Goal: Transaction & Acquisition: Purchase product/service

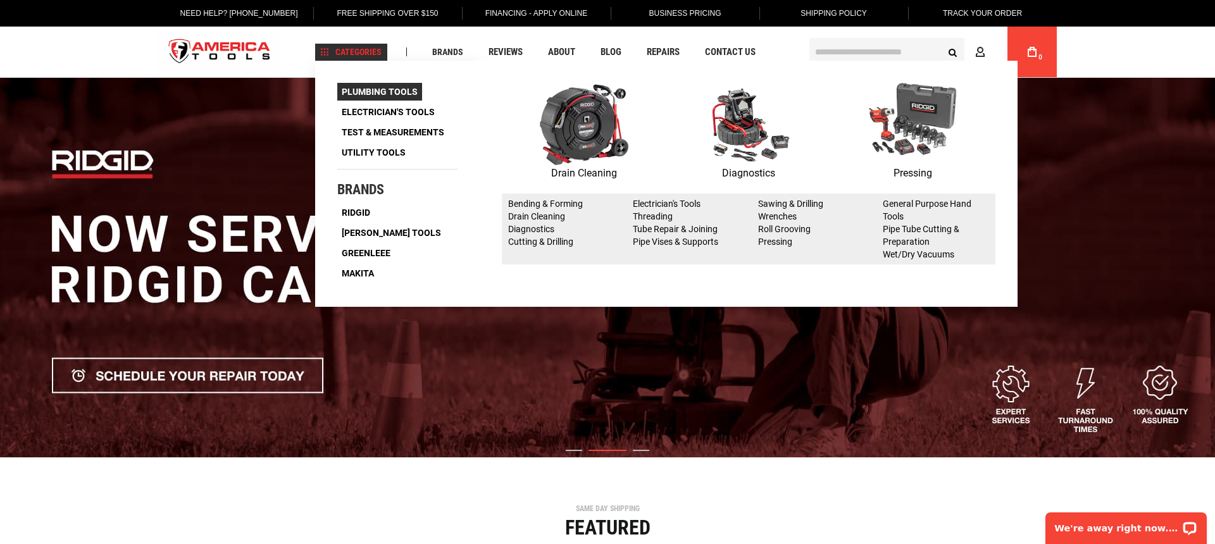
click at [352, 88] on span "Plumbing Tools" at bounding box center [380, 91] width 76 height 9
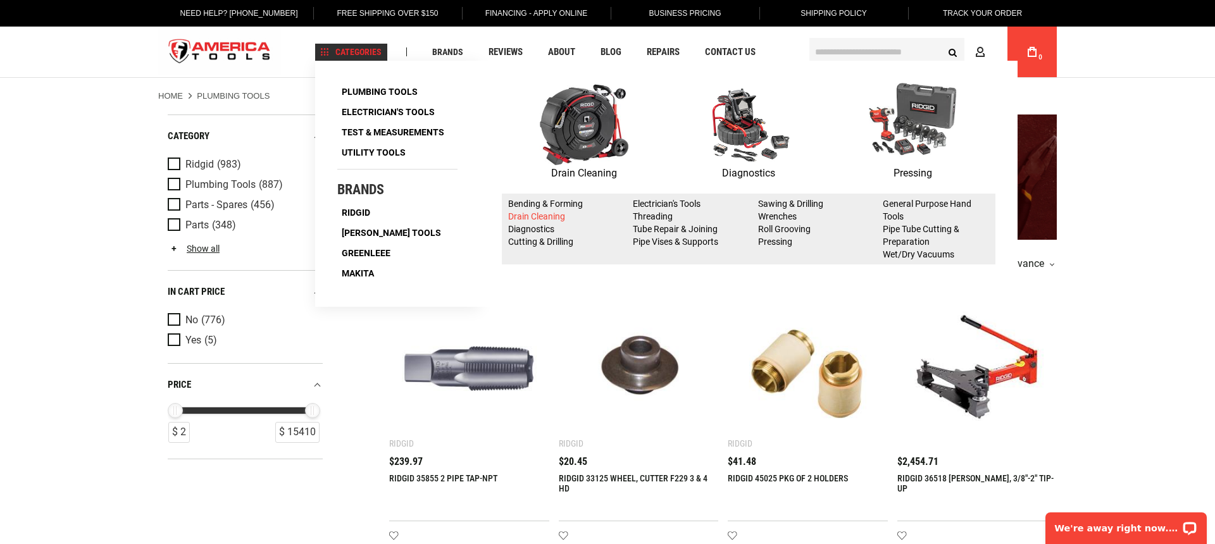
click at [530, 216] on link "Drain Cleaning" at bounding box center [536, 216] width 57 height 10
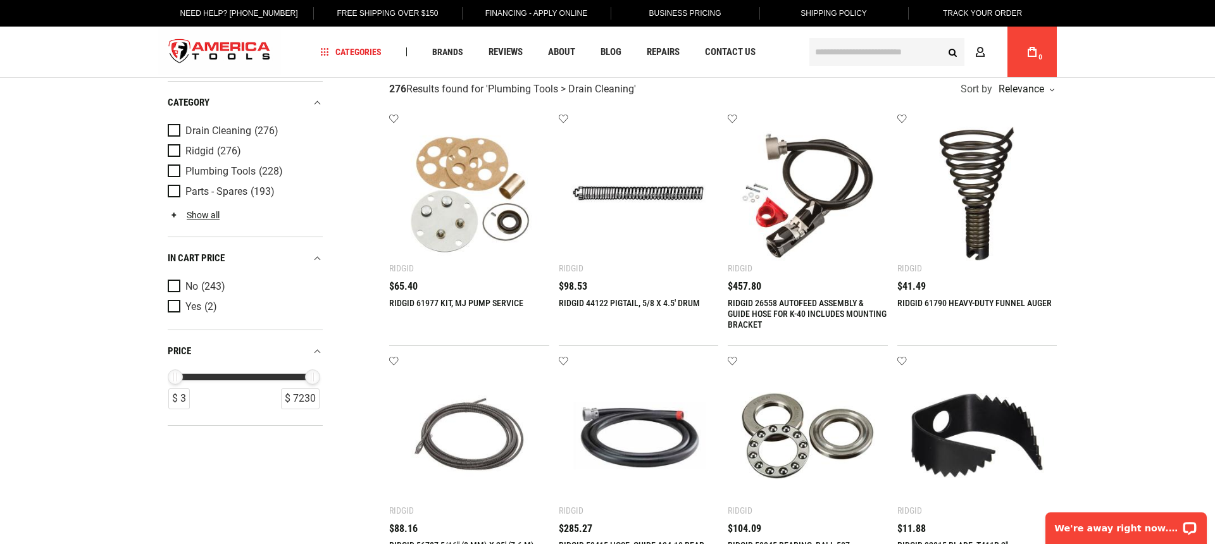
scroll to position [23, 0]
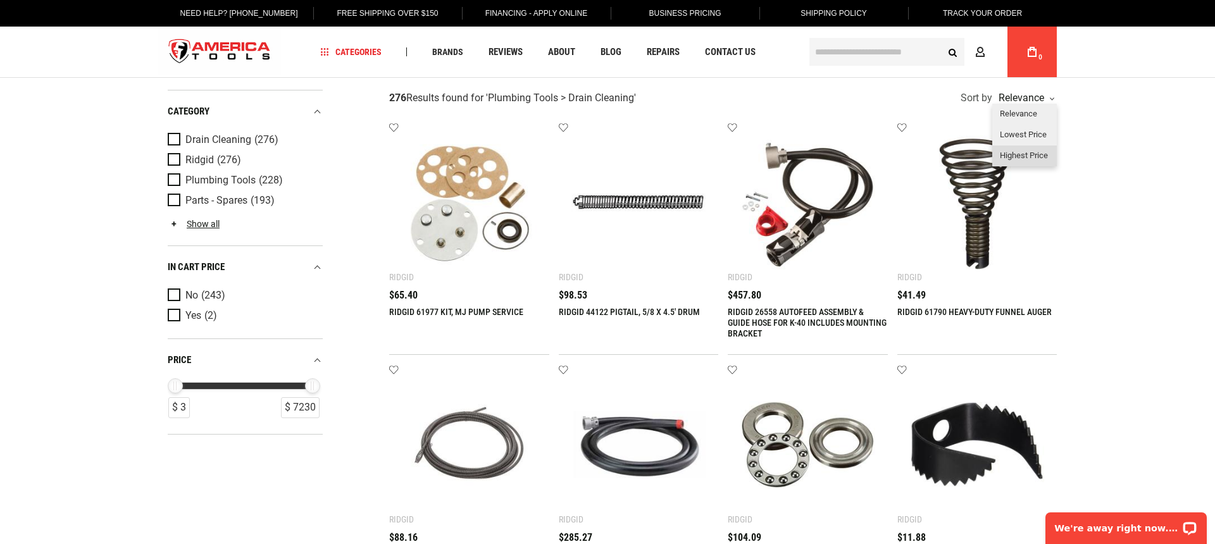
click at [1005, 156] on div "Highest Price" at bounding box center [1025, 156] width 65 height 21
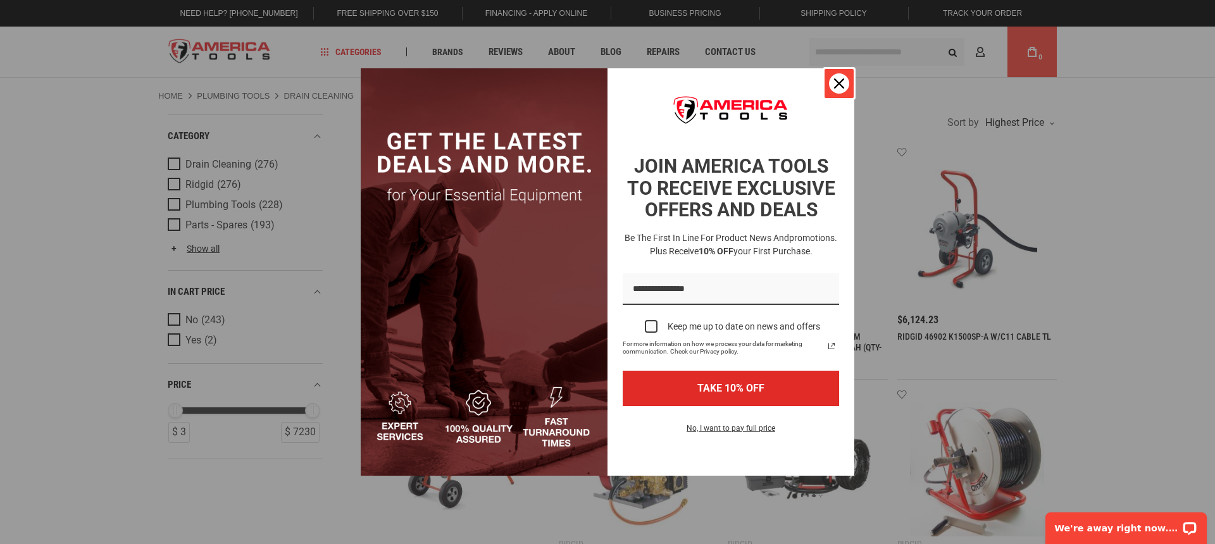
click at [841, 80] on icon "close icon" at bounding box center [839, 83] width 10 height 10
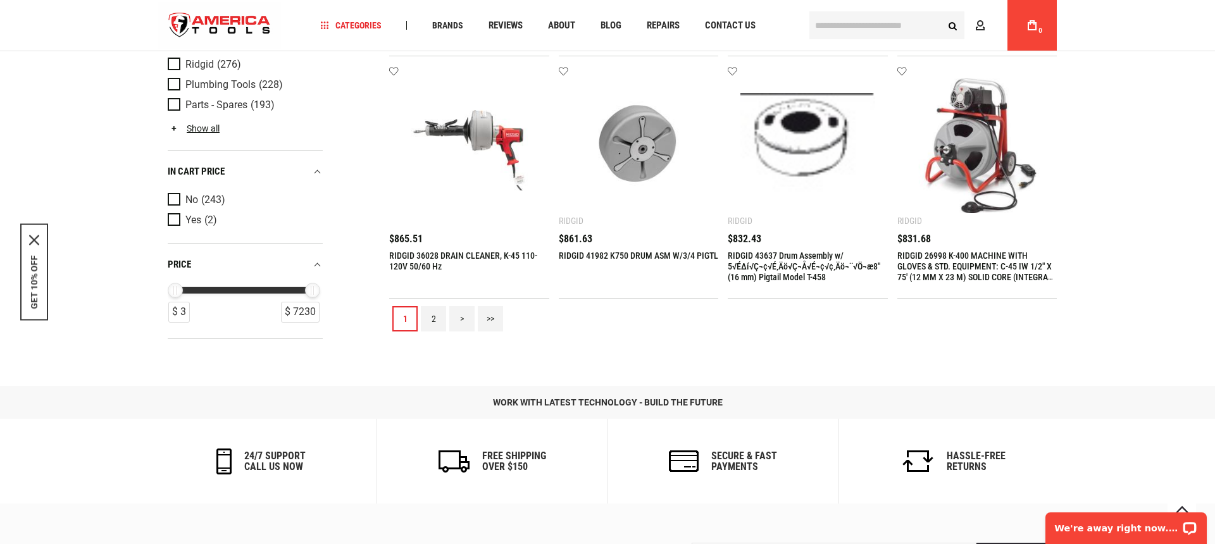
scroll to position [1309, 0]
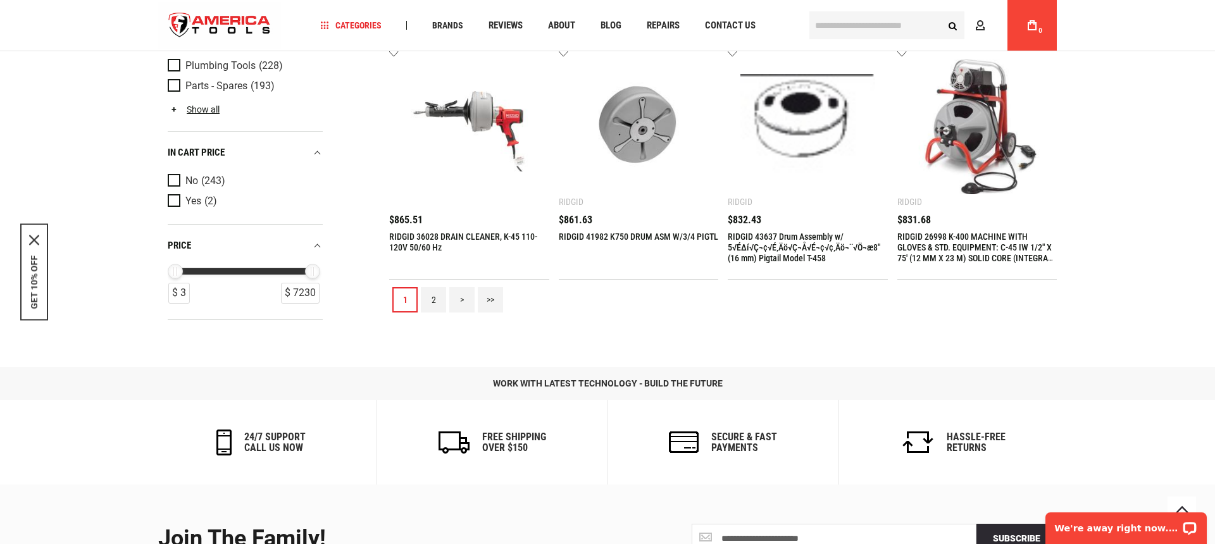
click at [437, 300] on link "2" at bounding box center [433, 299] width 25 height 25
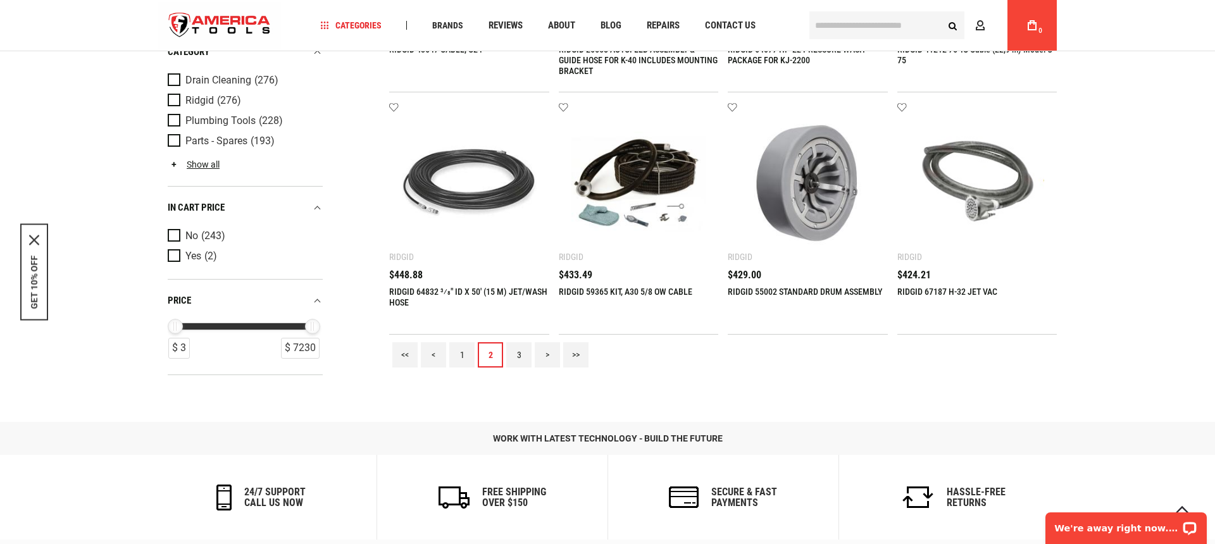
scroll to position [1253, 0]
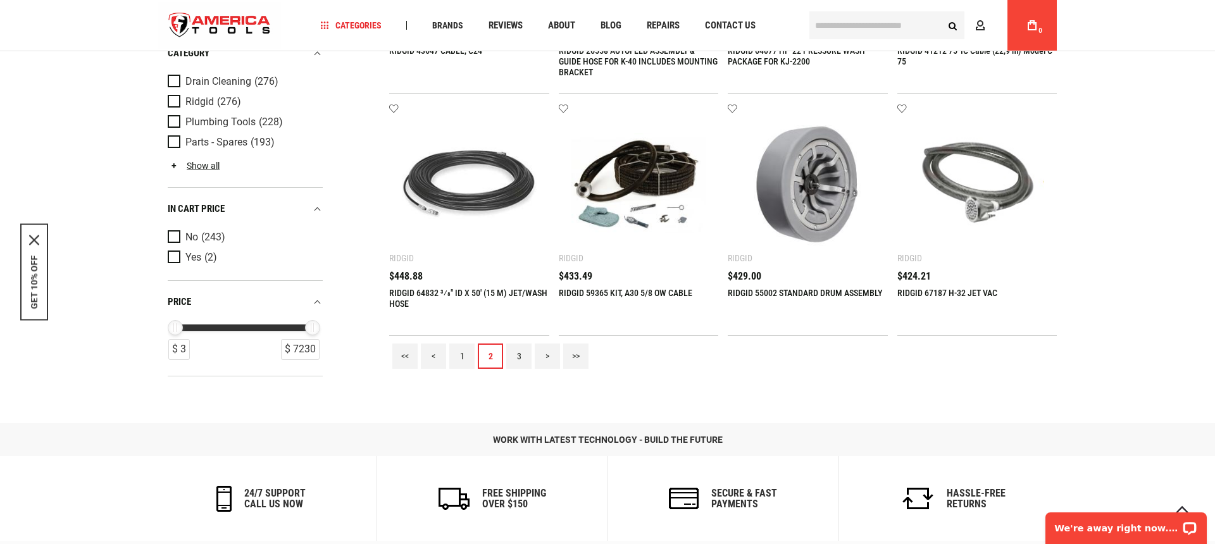
click at [460, 358] on link "1" at bounding box center [461, 356] width 25 height 25
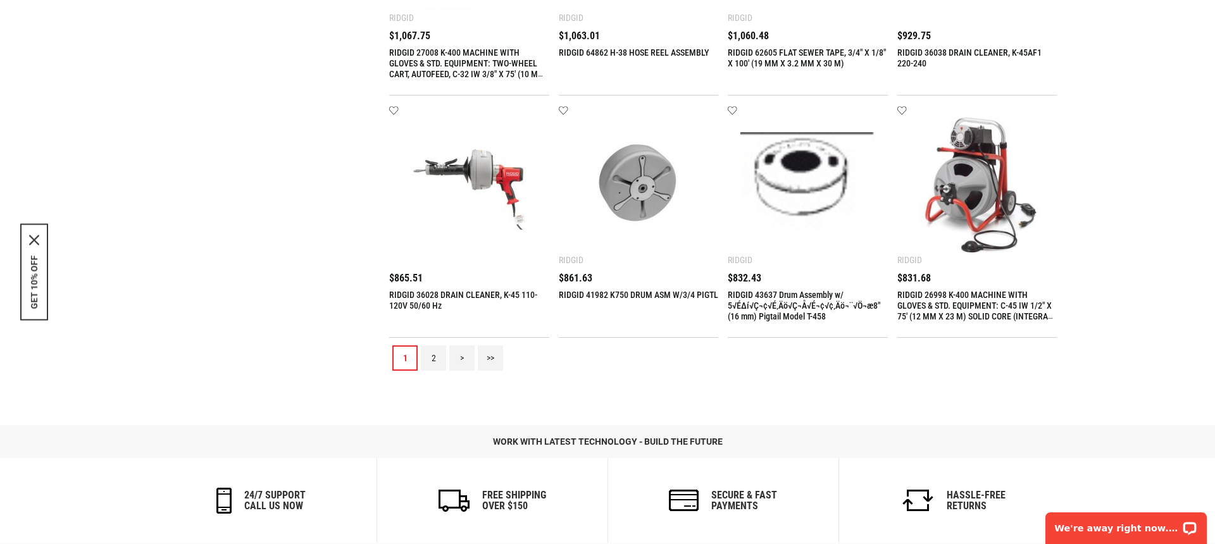
scroll to position [0, 0]
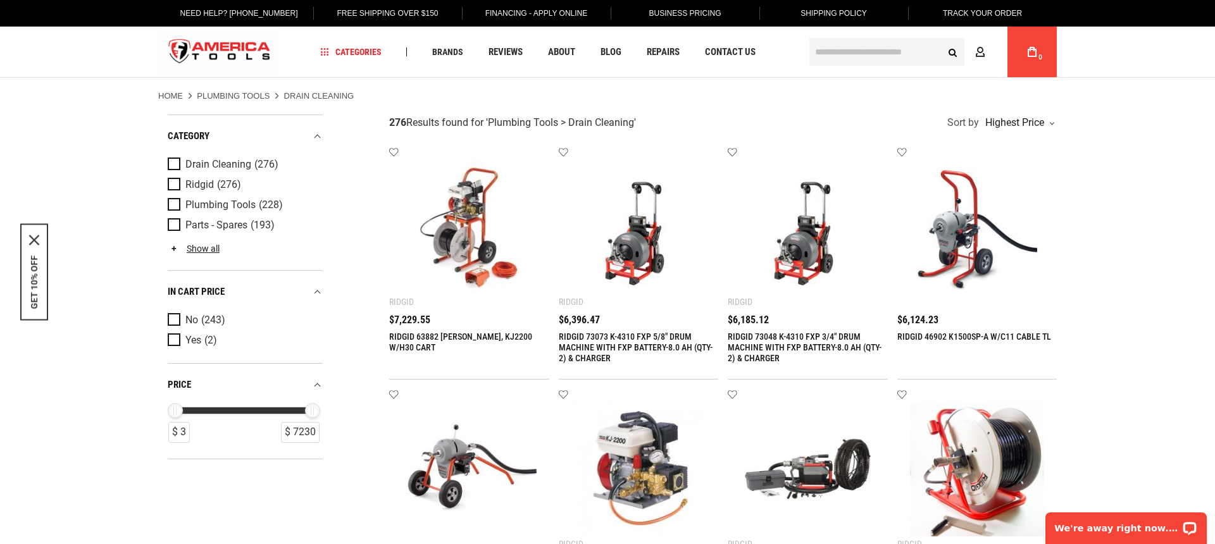
click at [458, 335] on link "RIDGID 63882 [PERSON_NAME], KJ2200 W/H30 CART" at bounding box center [460, 342] width 143 height 21
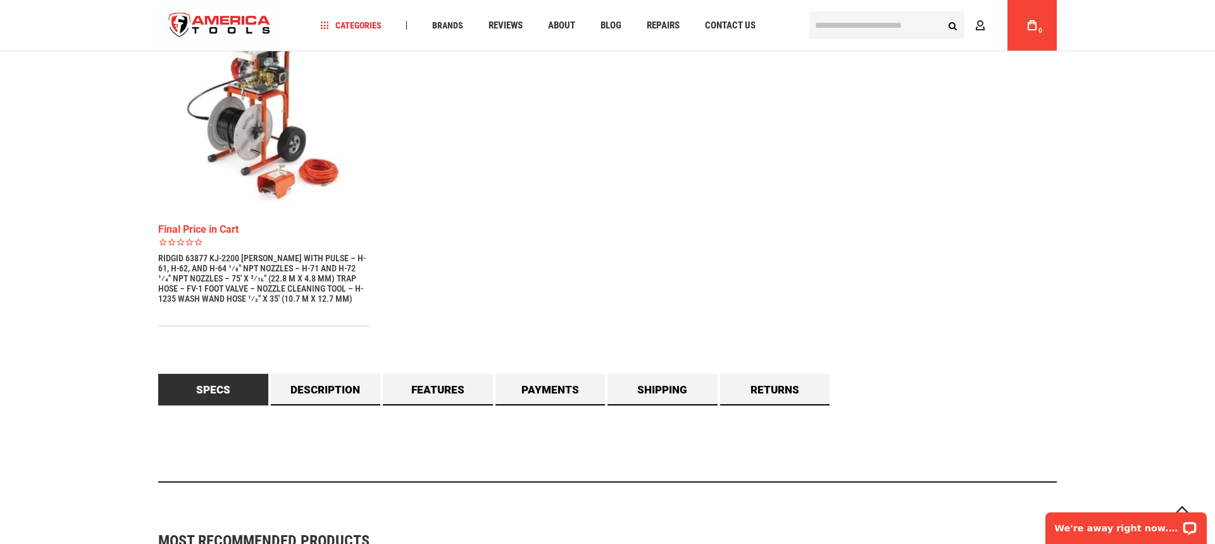
scroll to position [915, 0]
click at [322, 382] on link "Description" at bounding box center [326, 391] width 110 height 32
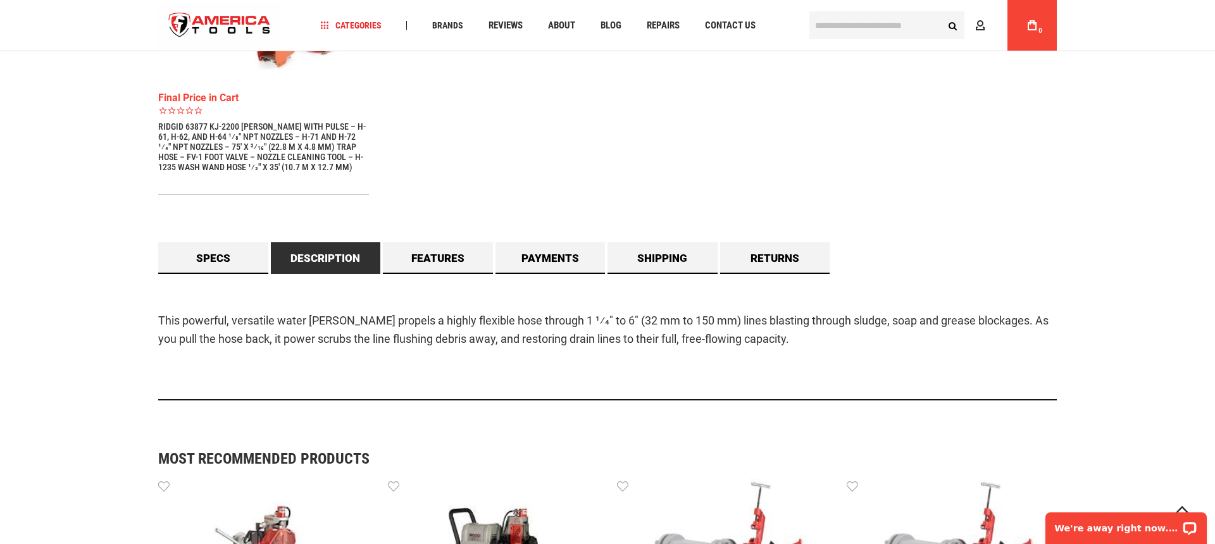
scroll to position [1044, 0]
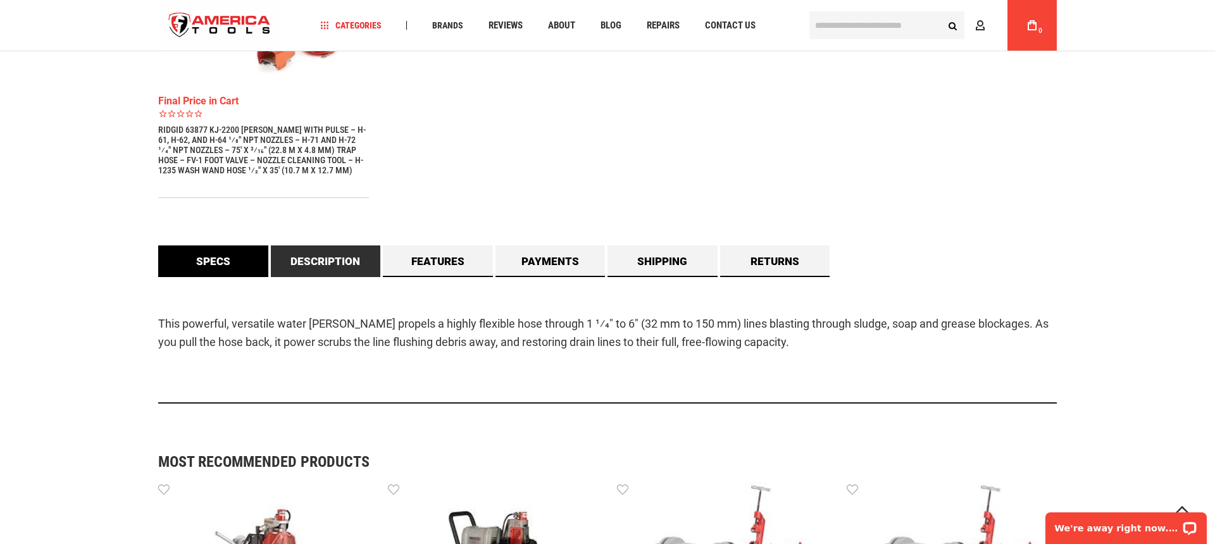
click at [199, 261] on link "Specs" at bounding box center [213, 262] width 110 height 32
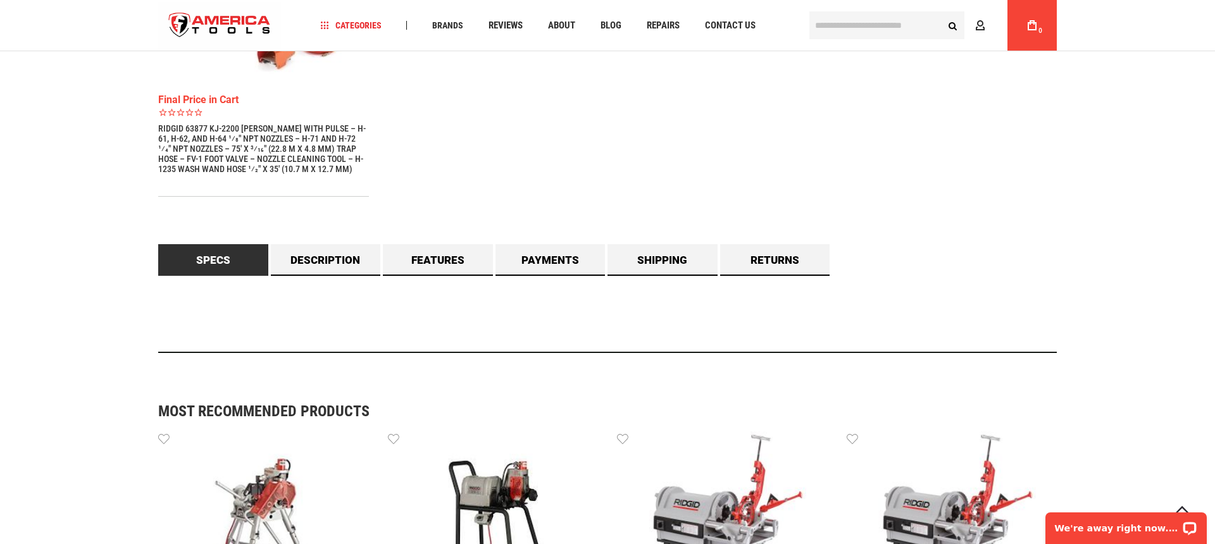
scroll to position [1046, 0]
click at [423, 257] on link "Features" at bounding box center [438, 260] width 110 height 32
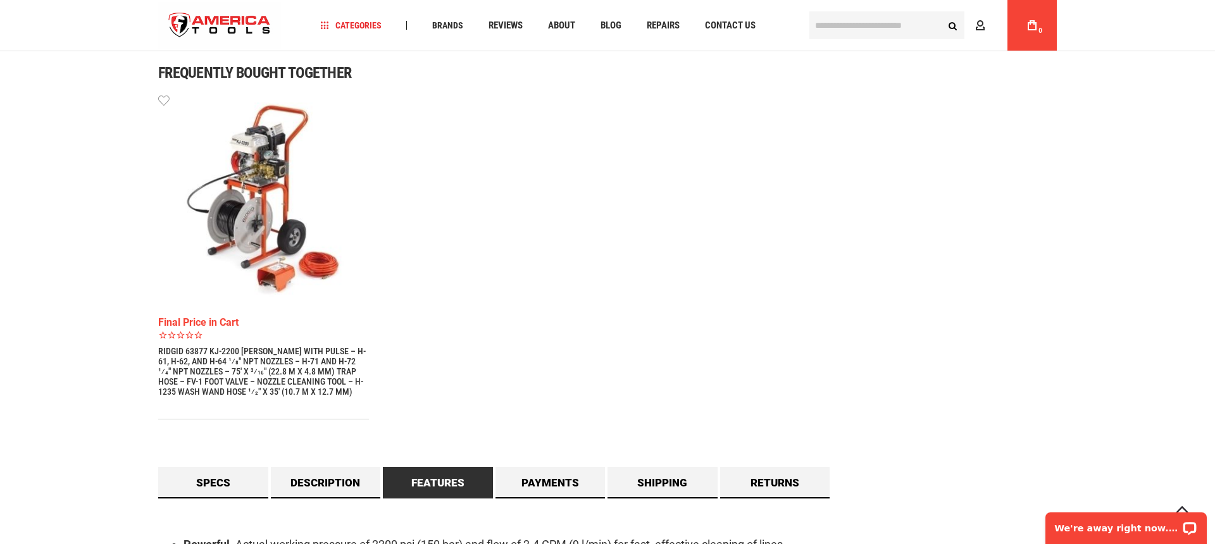
scroll to position [820, 0]
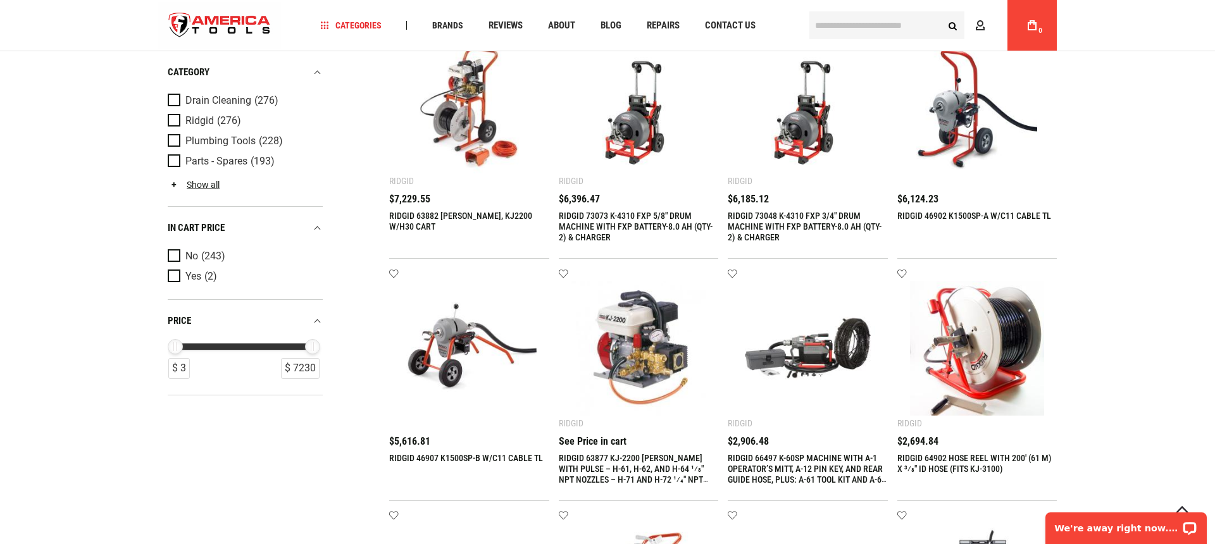
scroll to position [120, 0]
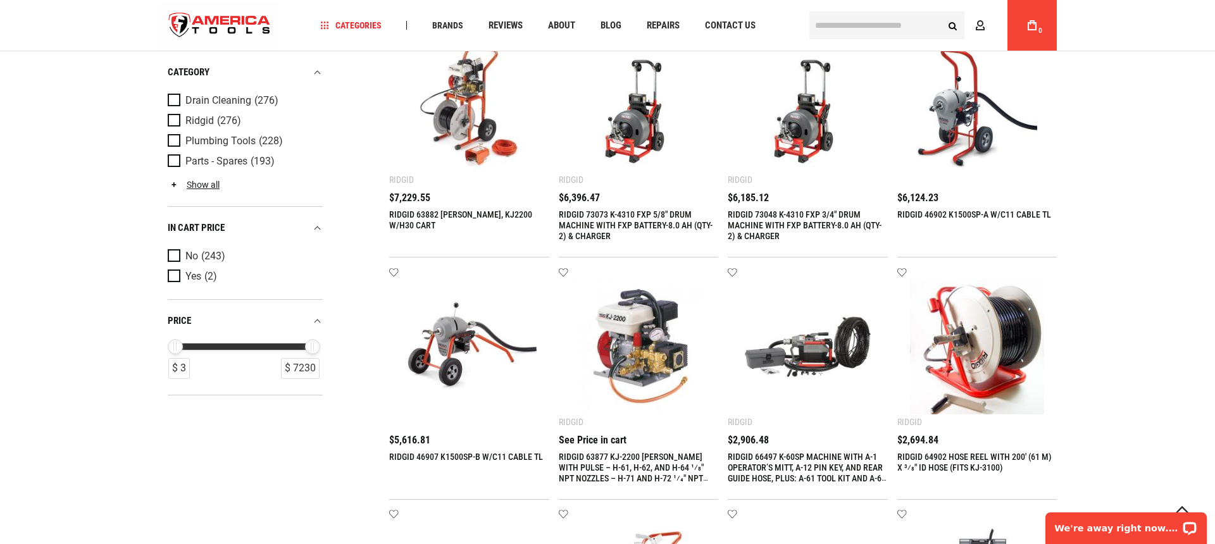
click at [807, 349] on img at bounding box center [808, 347] width 135 height 135
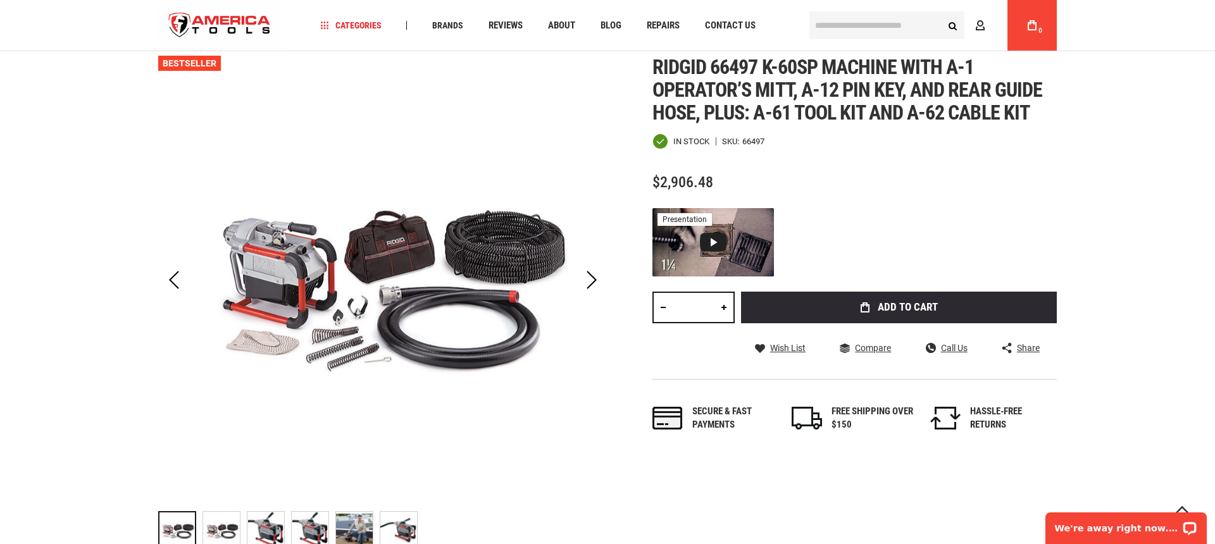
scroll to position [79, 0]
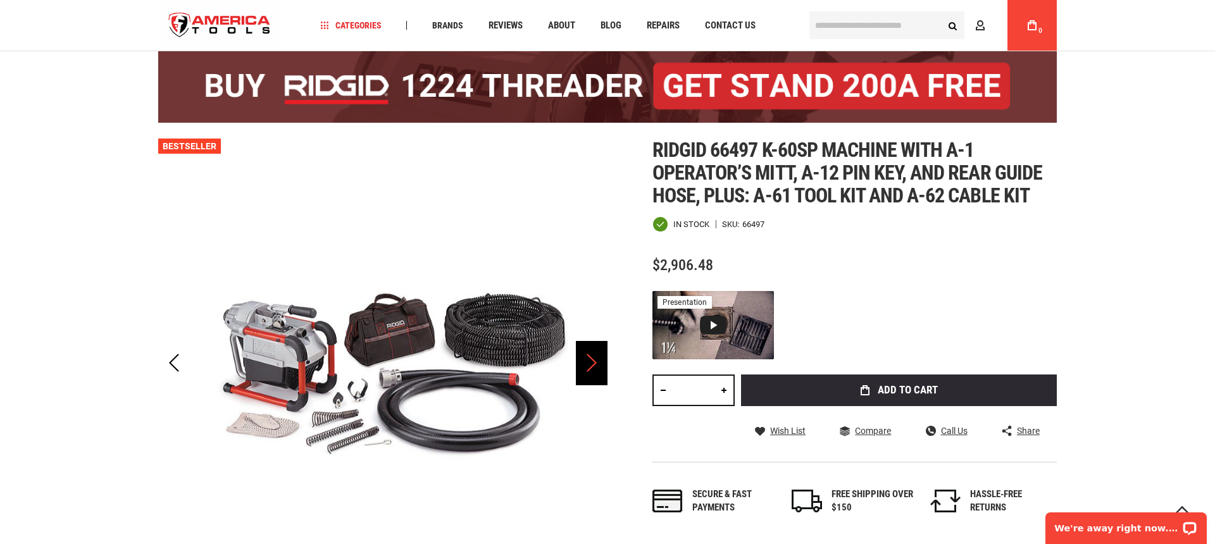
click at [585, 367] on div "Next" at bounding box center [592, 363] width 32 height 44
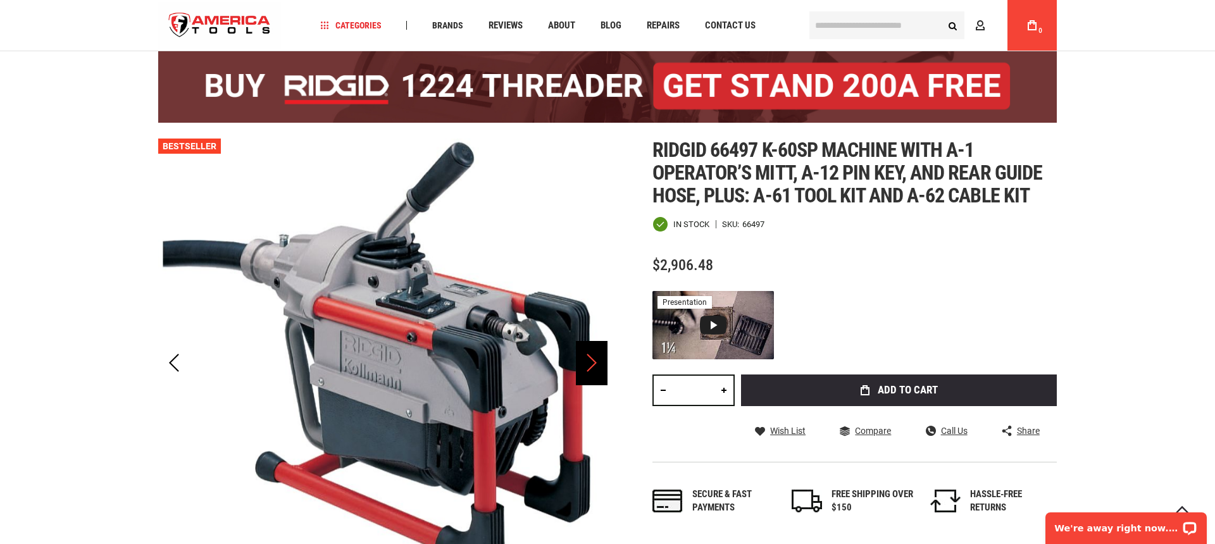
click at [585, 367] on div "Next" at bounding box center [592, 363] width 32 height 44
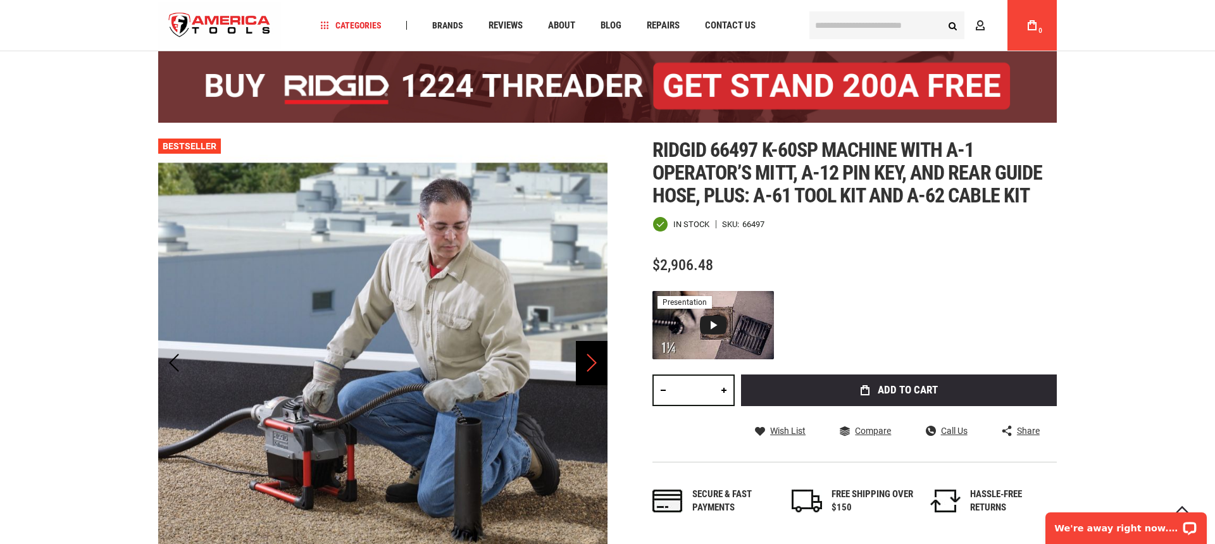
click at [585, 367] on div "Next" at bounding box center [592, 363] width 32 height 44
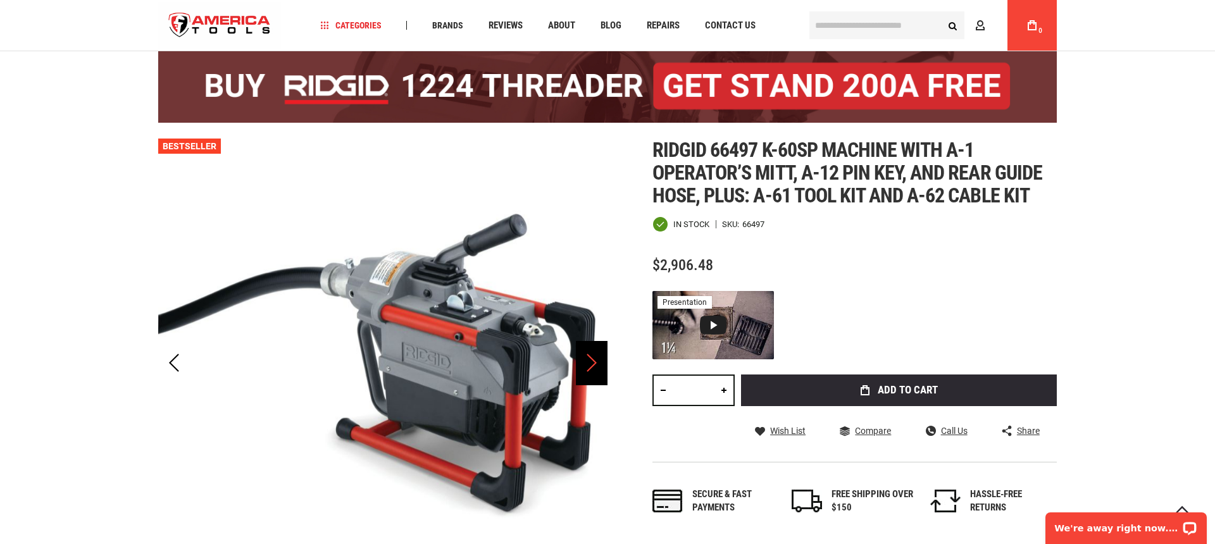
click at [585, 367] on div "Next" at bounding box center [592, 363] width 32 height 44
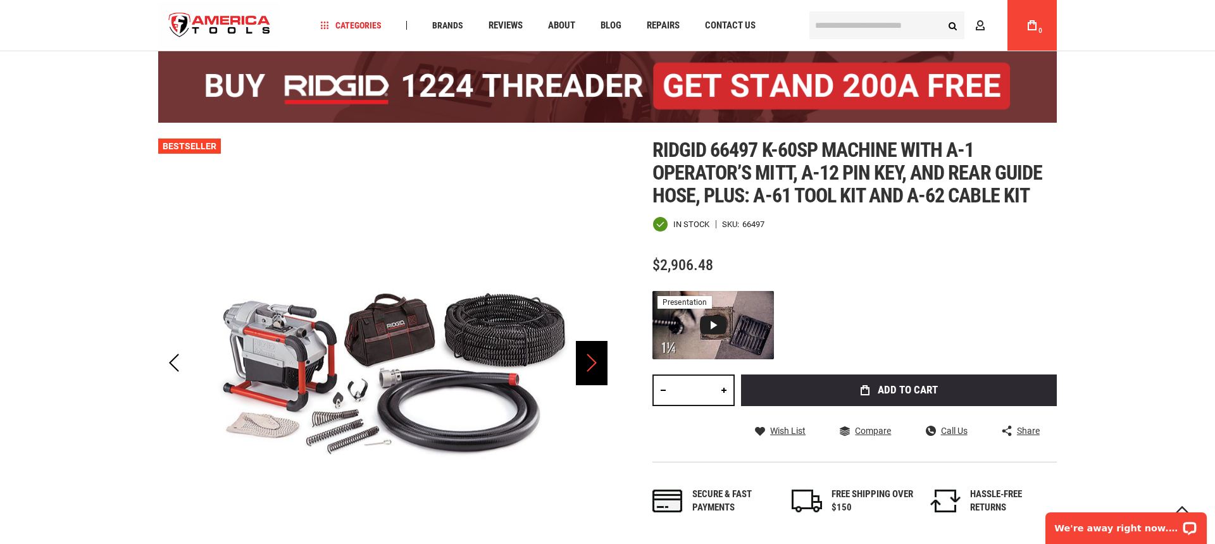
click at [585, 367] on div "Next" at bounding box center [592, 363] width 32 height 44
click at [180, 365] on div "Previous" at bounding box center [174, 363] width 32 height 44
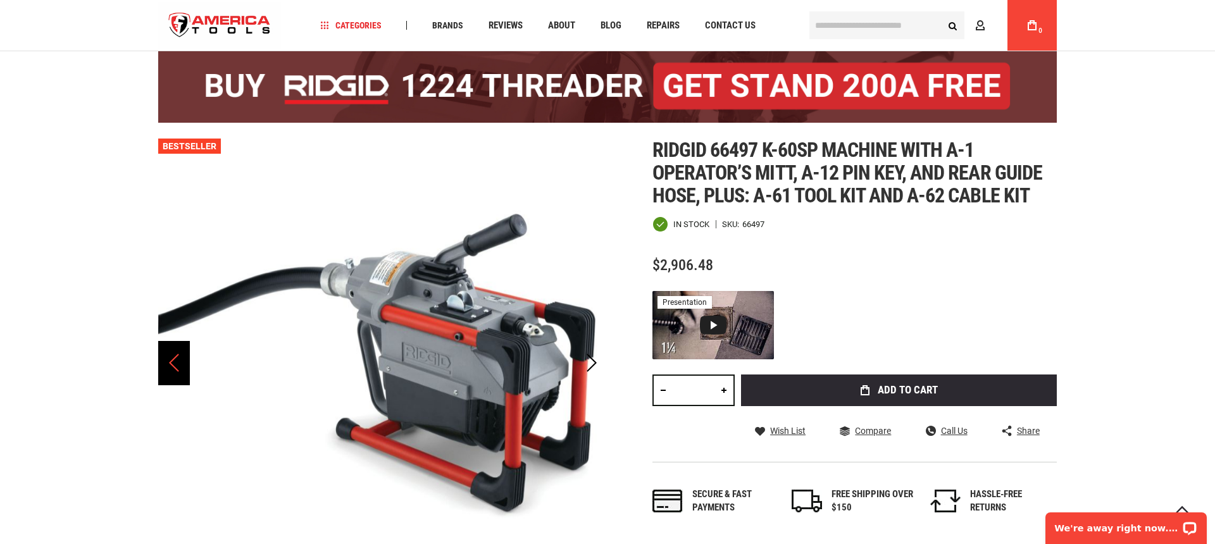
click at [180, 365] on div "Previous" at bounding box center [174, 363] width 32 height 44
